Goal: Task Accomplishment & Management: Manage account settings

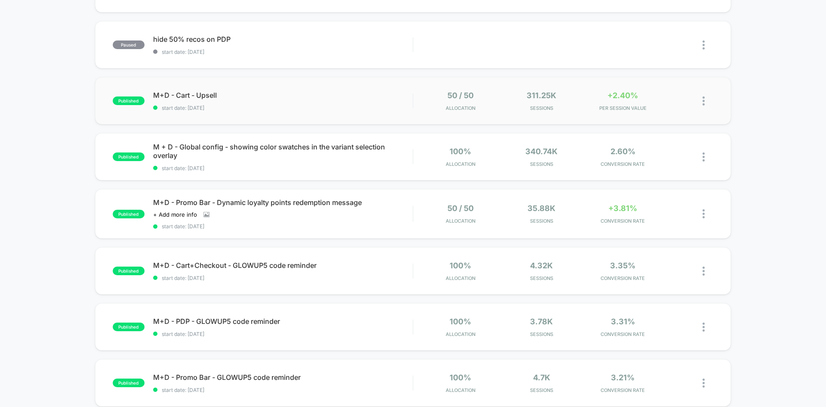
scroll to position [73, 0]
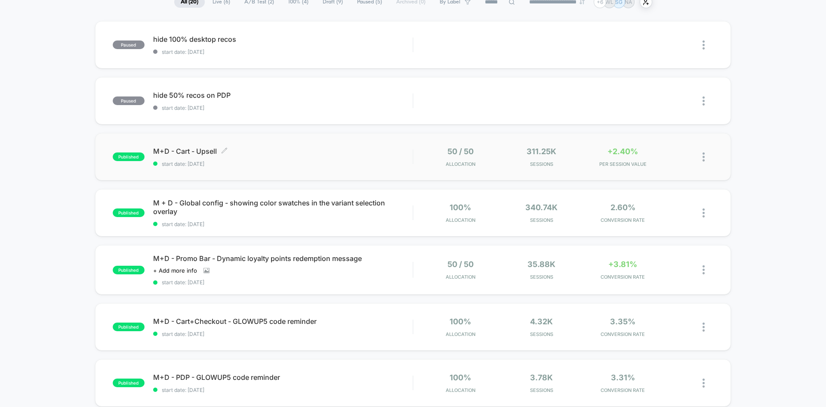
click at [398, 159] on div "M+D - Cart - Upsell Click to edit experience details Click to edit experience d…" at bounding box center [282, 157] width 259 height 20
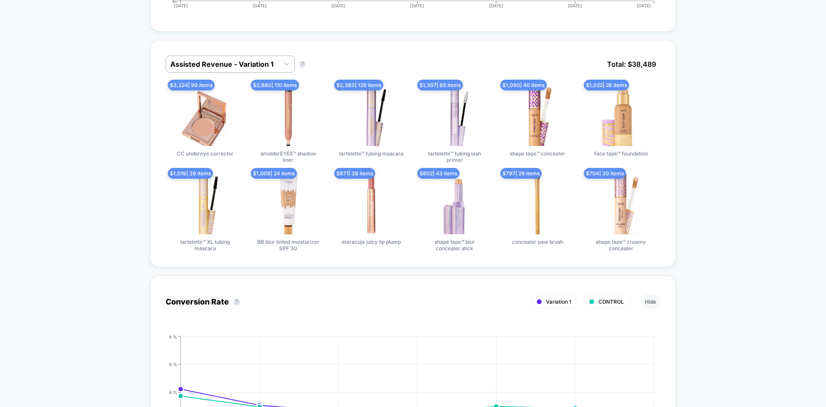
scroll to position [522, 0]
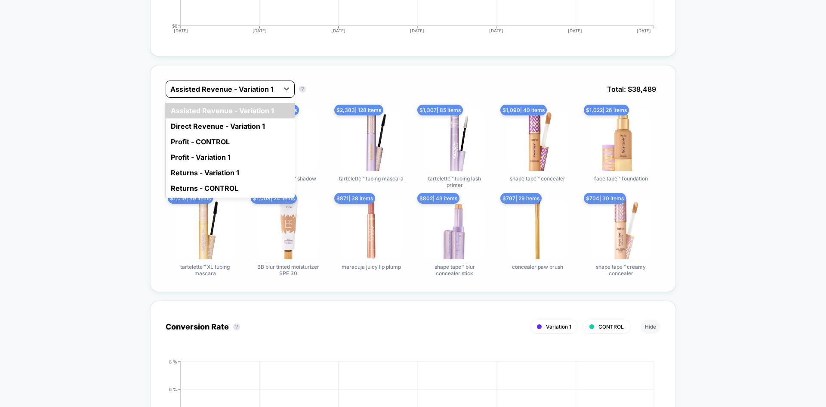
click at [258, 86] on div at bounding box center [222, 89] width 104 height 10
click at [244, 130] on div "Direct Revenue - Variation 1" at bounding box center [230, 125] width 129 height 15
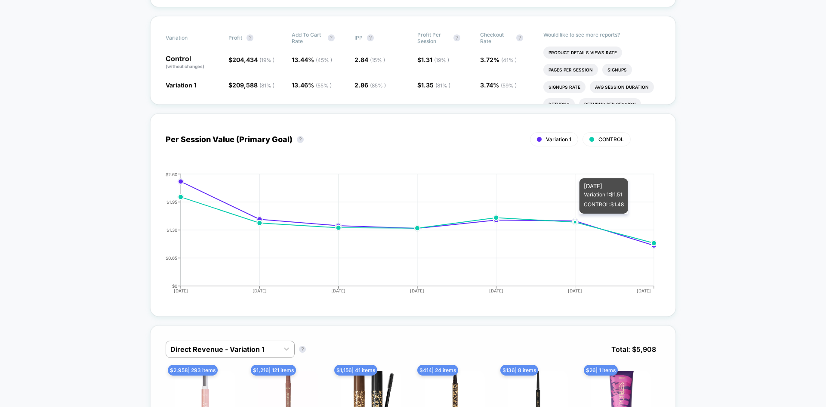
scroll to position [0, 0]
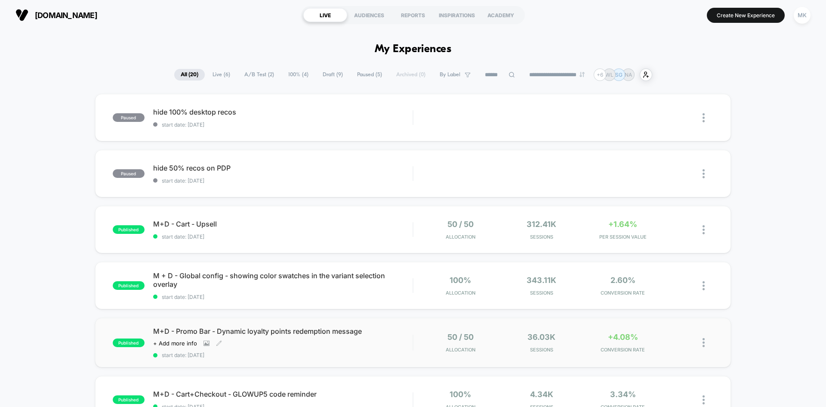
click at [306, 337] on div "M+D - Promo Bar - Dynamic loyalty points redemption message Click to view image…" at bounding box center [282, 342] width 259 height 31
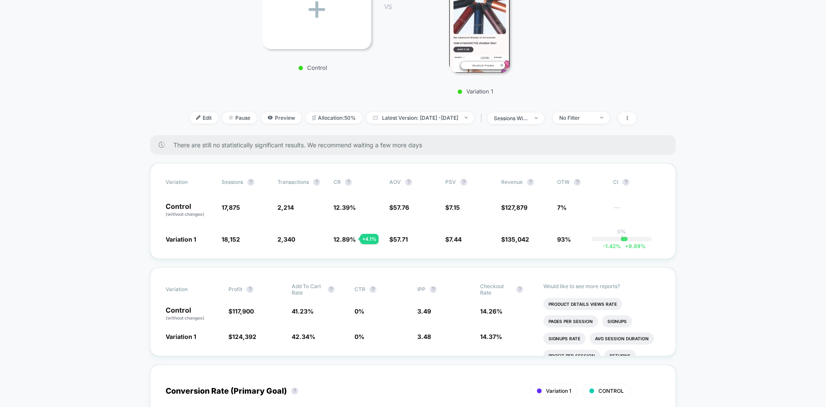
scroll to position [203, 0]
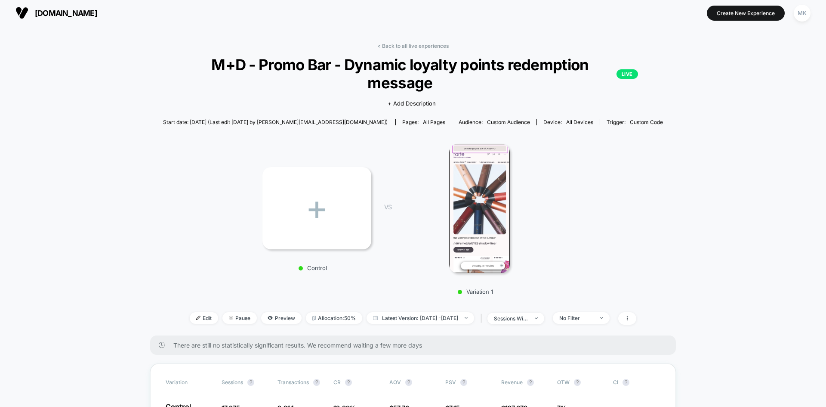
scroll to position [0, 0]
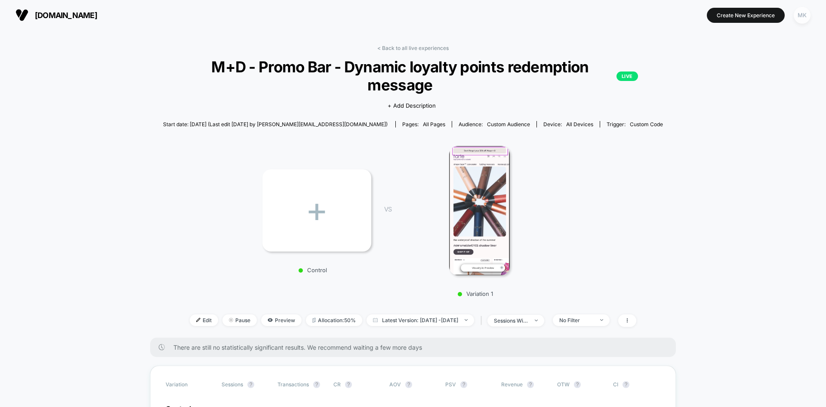
click at [801, 20] on div "MK" at bounding box center [802, 15] width 17 height 17
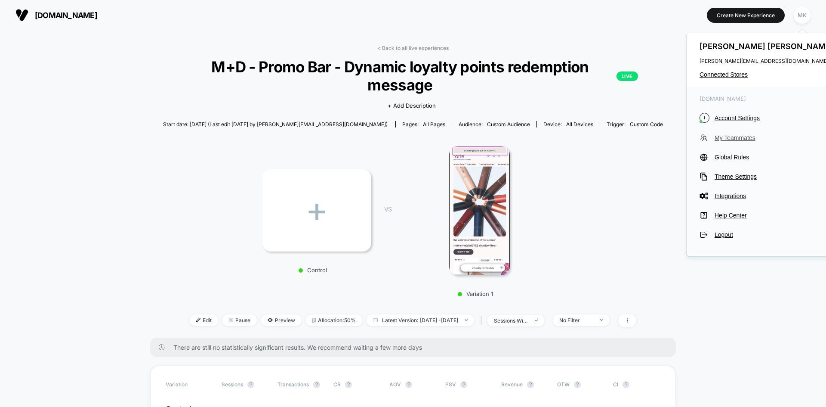
click at [744, 142] on button "My Teammates" at bounding box center [768, 137] width 136 height 9
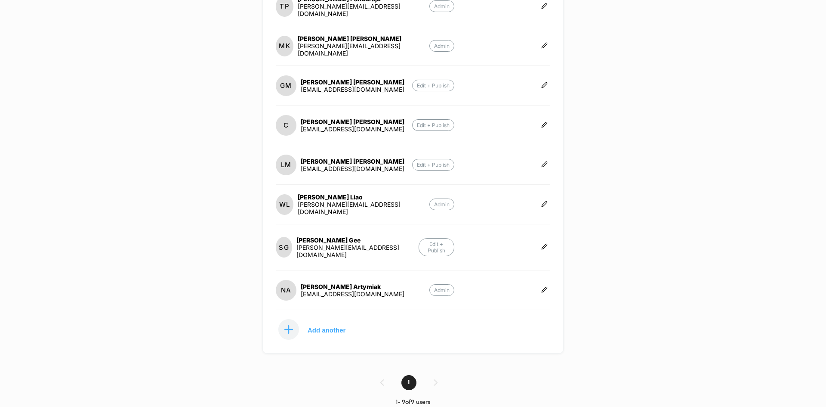
scroll to position [176, 0]
click at [327, 326] on p "Add another" at bounding box center [327, 328] width 38 height 4
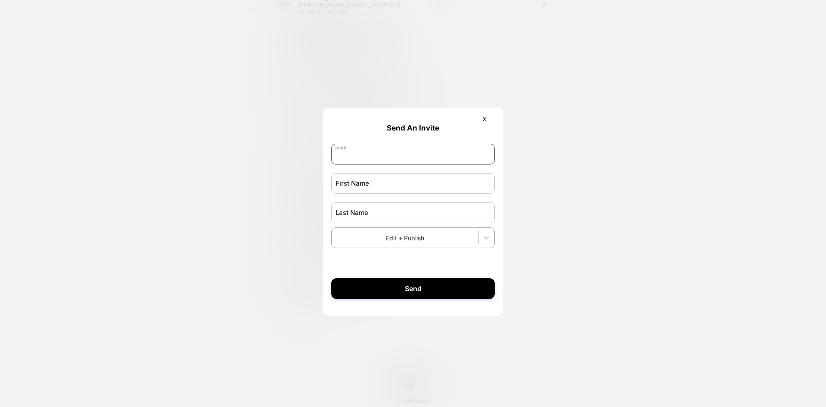
click at [352, 154] on input "email" at bounding box center [413, 154] width 164 height 21
type input "*******"
click at [85, 172] on div at bounding box center [413, 203] width 826 height 407
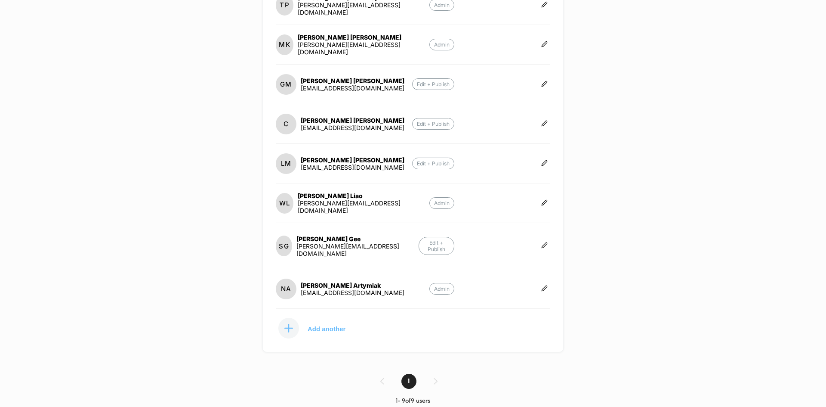
click at [330, 326] on p "Add another" at bounding box center [327, 328] width 38 height 4
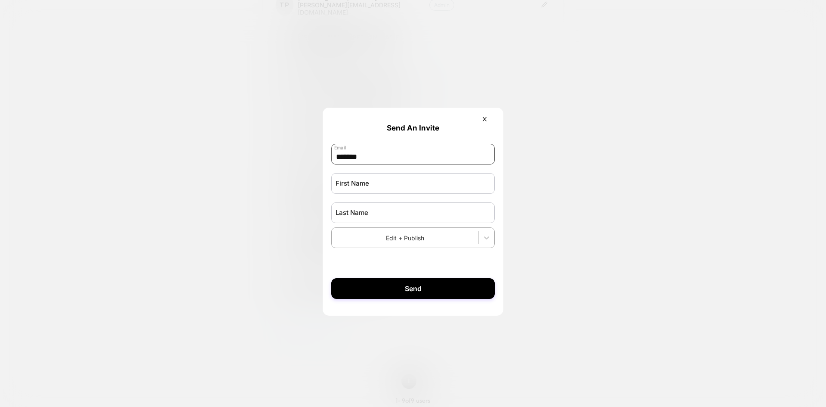
click at [379, 164] on input "*******" at bounding box center [413, 154] width 164 height 21
type input "**********"
click at [373, 177] on input "text" at bounding box center [413, 183] width 164 height 21
type input "*******"
click at [389, 219] on input "text" at bounding box center [413, 212] width 164 height 21
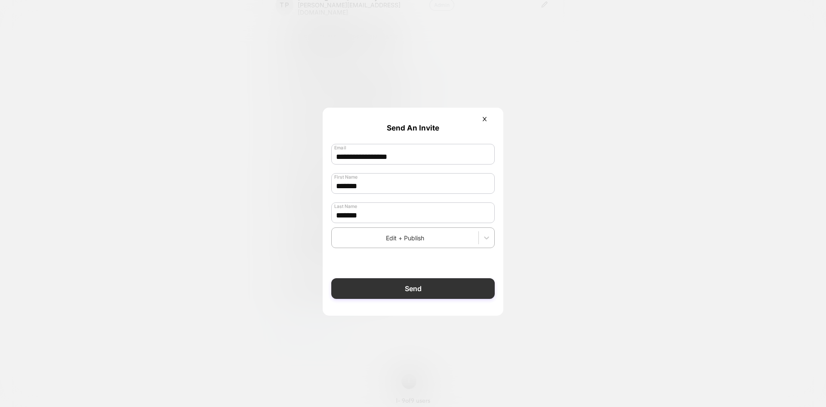
type input "******"
click at [411, 284] on button "Send" at bounding box center [413, 288] width 164 height 21
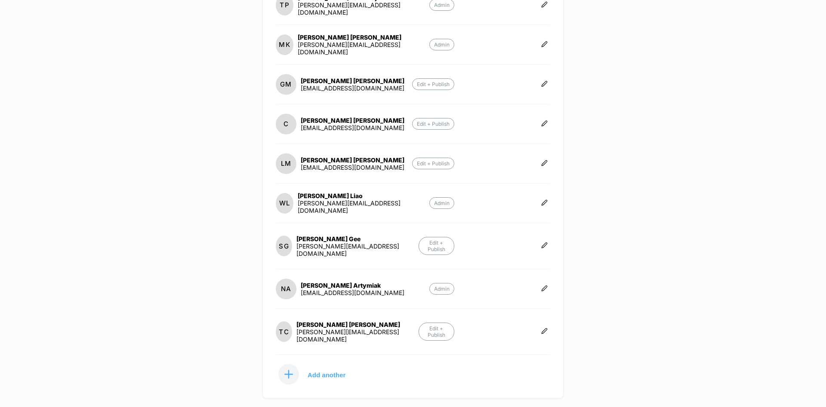
scroll to position [0, 0]
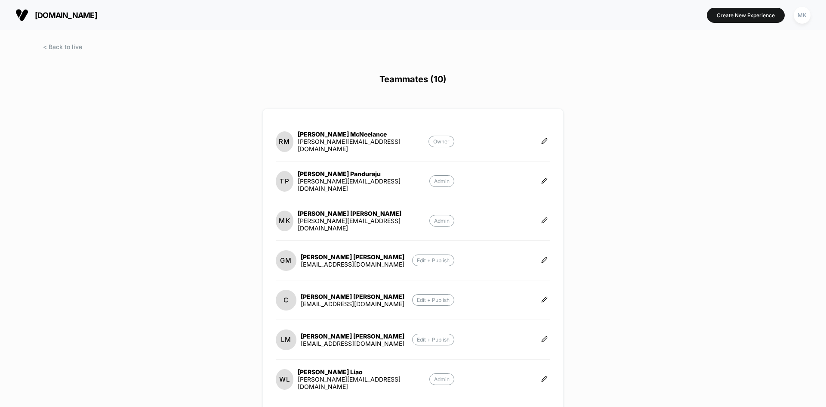
click at [58, 28] on div "[DOMAIN_NAME] Create New Experience MK" at bounding box center [413, 15] width 826 height 30
click at [55, 29] on div "[DOMAIN_NAME] Create New Experience MK" at bounding box center [413, 15] width 826 height 30
click at [53, 47] on span at bounding box center [62, 46] width 39 height 7
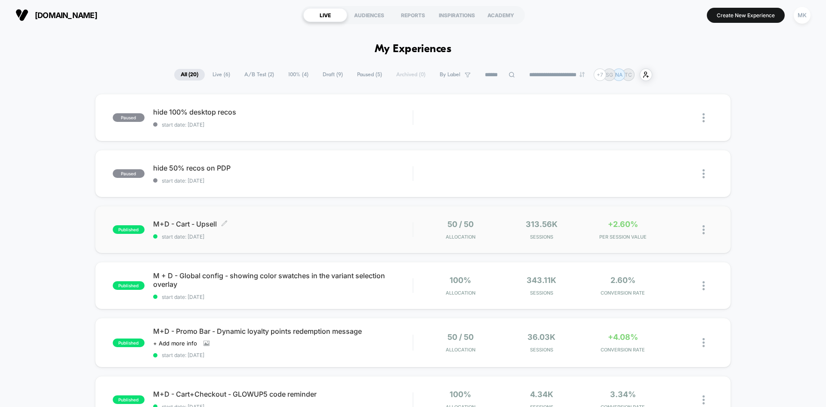
click at [289, 231] on div "M+D - Cart - Upsell Click to edit experience details Click to edit experience d…" at bounding box center [282, 229] width 259 height 20
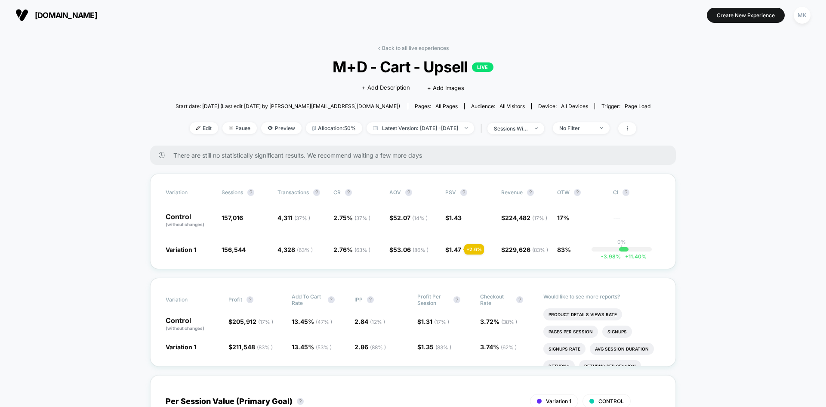
scroll to position [21, 0]
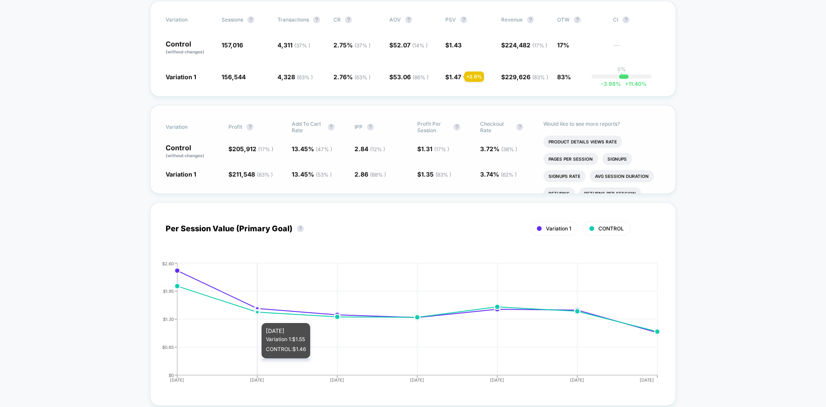
scroll to position [499, 0]
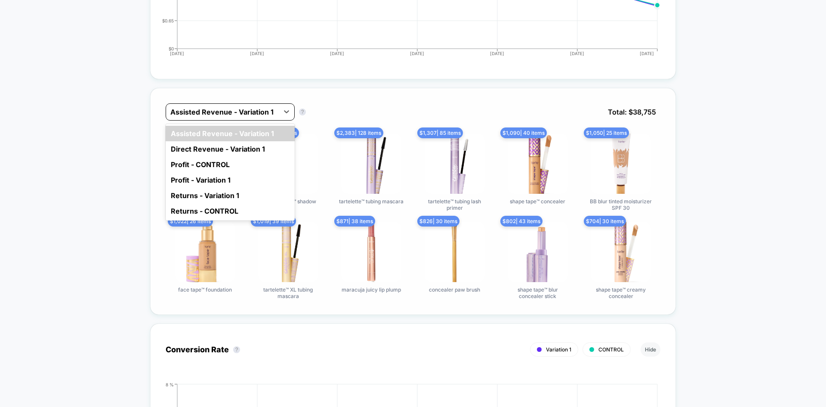
click at [270, 119] on div "Assisted Revenue - Variation 1" at bounding box center [230, 111] width 129 height 17
click at [223, 146] on div "Direct Revenue - Variation 1" at bounding box center [230, 148] width 129 height 15
